Goal: Find specific page/section: Find specific page/section

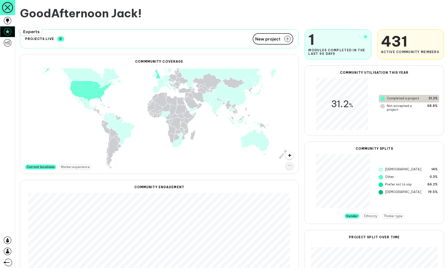
click at [10, 32] on icon at bounding box center [8, 32] width 8 height 8
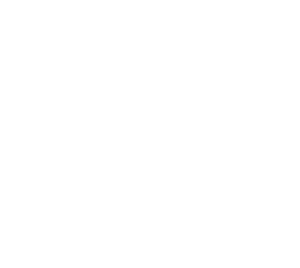
click at [244, 7] on body at bounding box center [150, 134] width 300 height 268
click at [246, 176] on body at bounding box center [150, 134] width 300 height 268
